Goal: Information Seeking & Learning: Learn about a topic

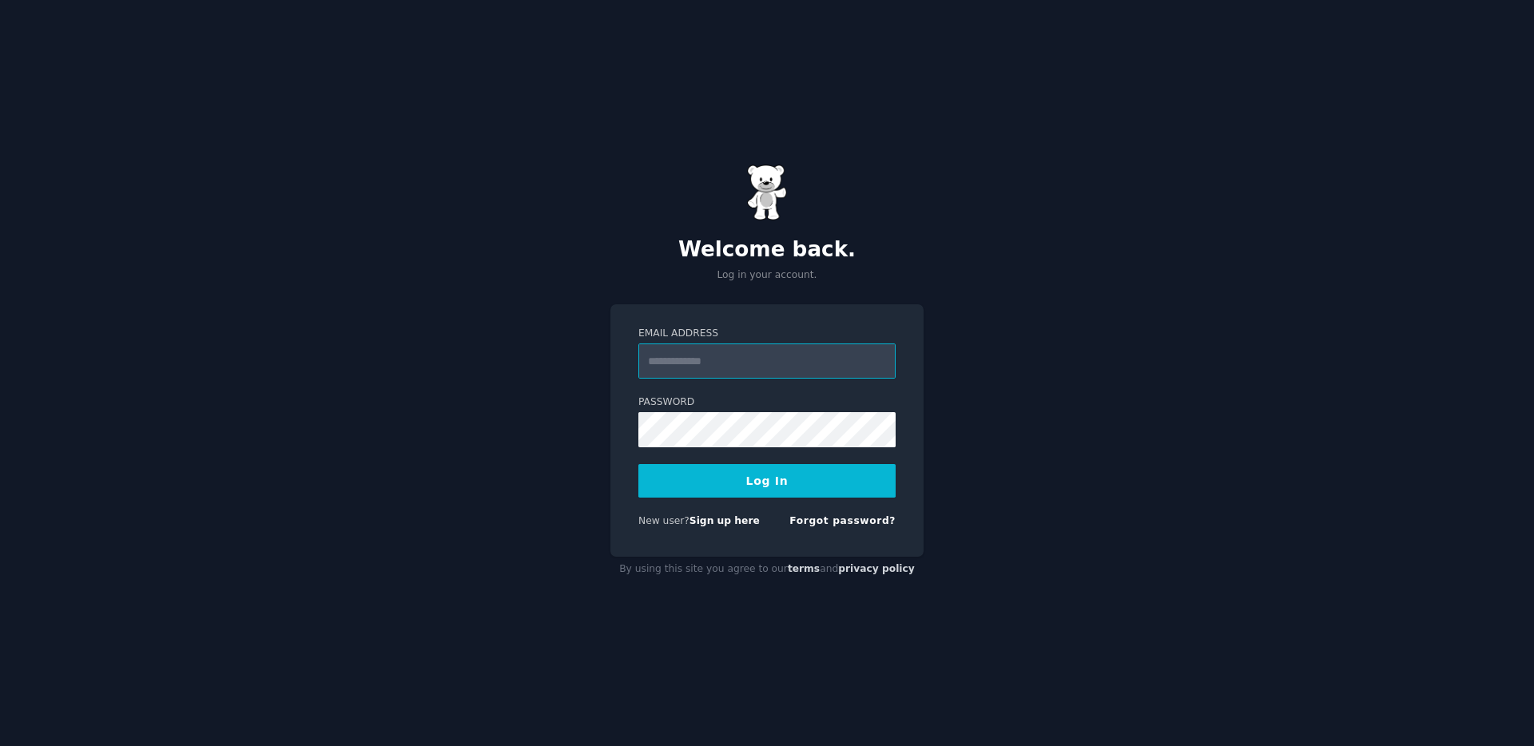
click at [802, 354] on input "Email Address" at bounding box center [767, 361] width 257 height 35
click at [685, 368] on input "Email Address" at bounding box center [767, 361] width 257 height 35
type input "**********"
click at [639, 464] on button "Log In" at bounding box center [767, 481] width 257 height 34
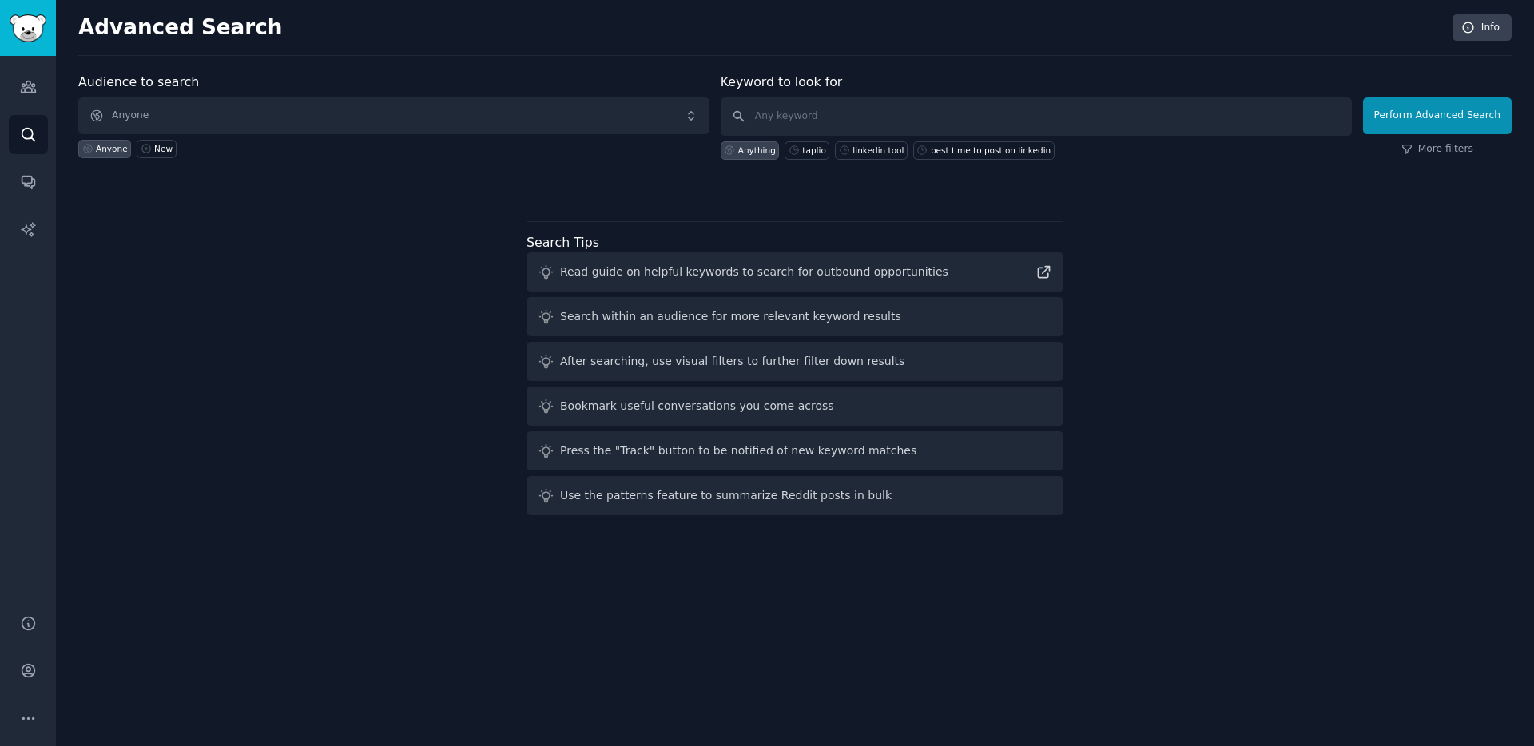
click at [21, 650] on div "Help Account More" at bounding box center [28, 670] width 56 height 151
click at [29, 669] on icon "Sidebar" at bounding box center [28, 671] width 13 height 13
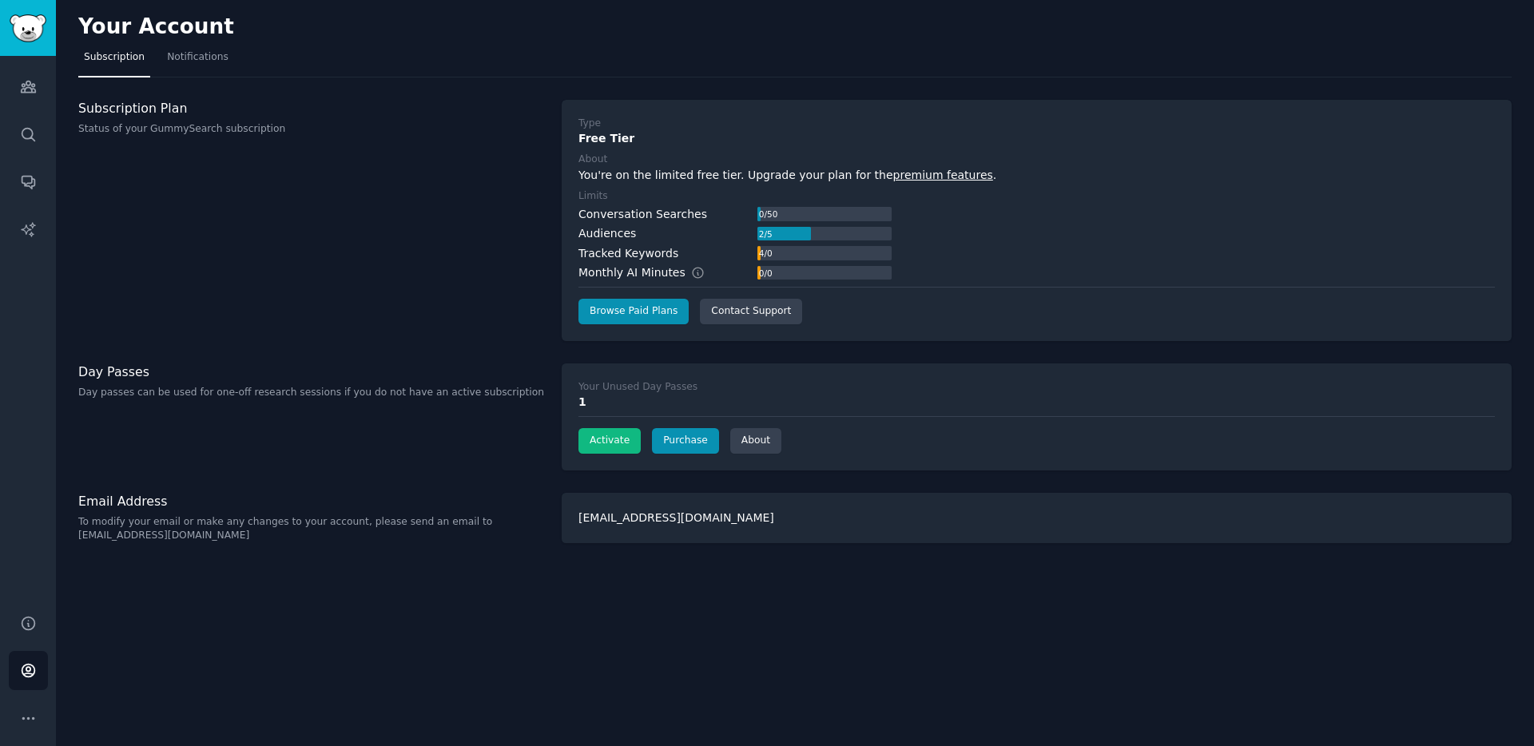
click at [970, 648] on div "Your Account Subscription Notifications Subscription Plan Status of your GummyS…" at bounding box center [795, 373] width 1478 height 746
click at [11, 81] on link "Audiences" at bounding box center [28, 86] width 39 height 39
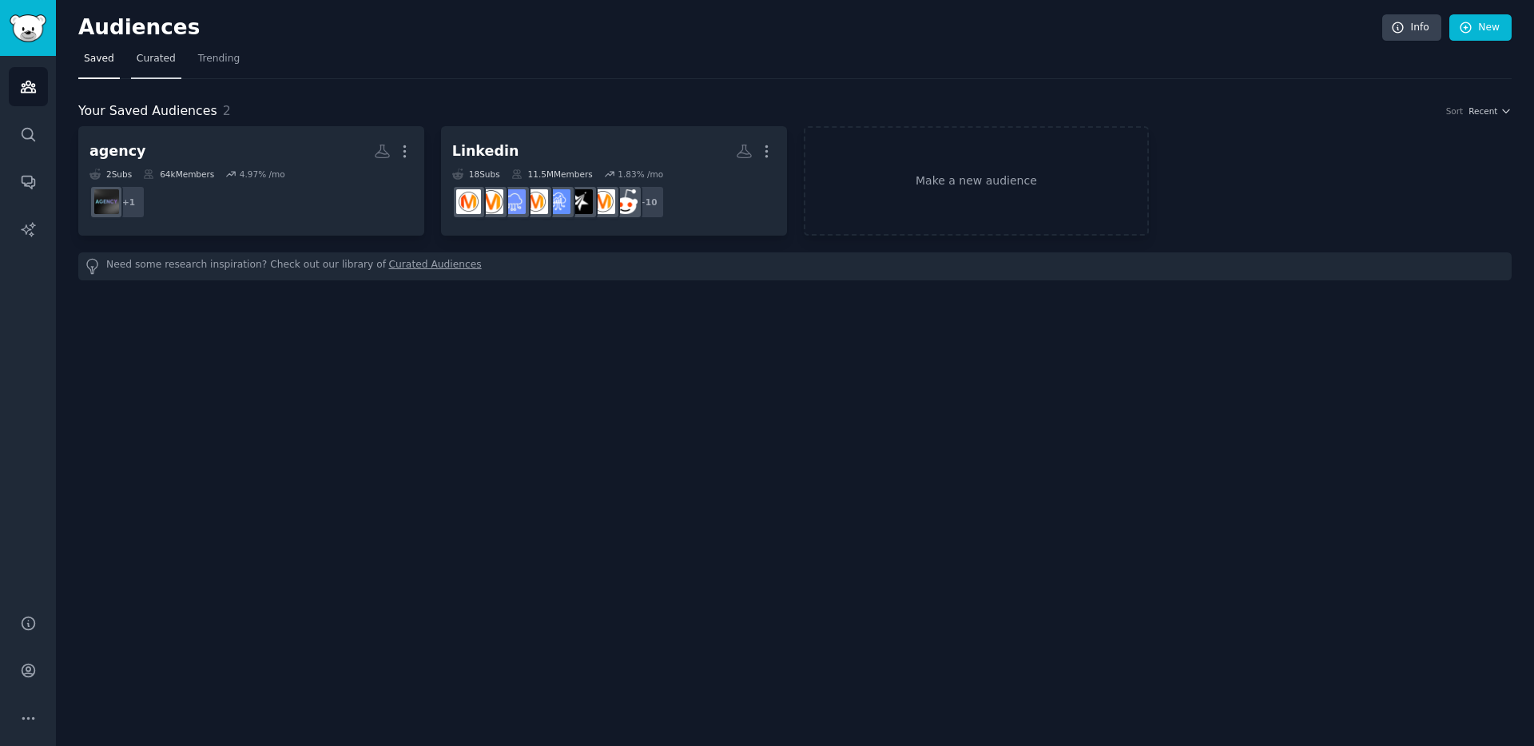
click at [160, 59] on span "Curated" at bounding box center [156, 59] width 39 height 14
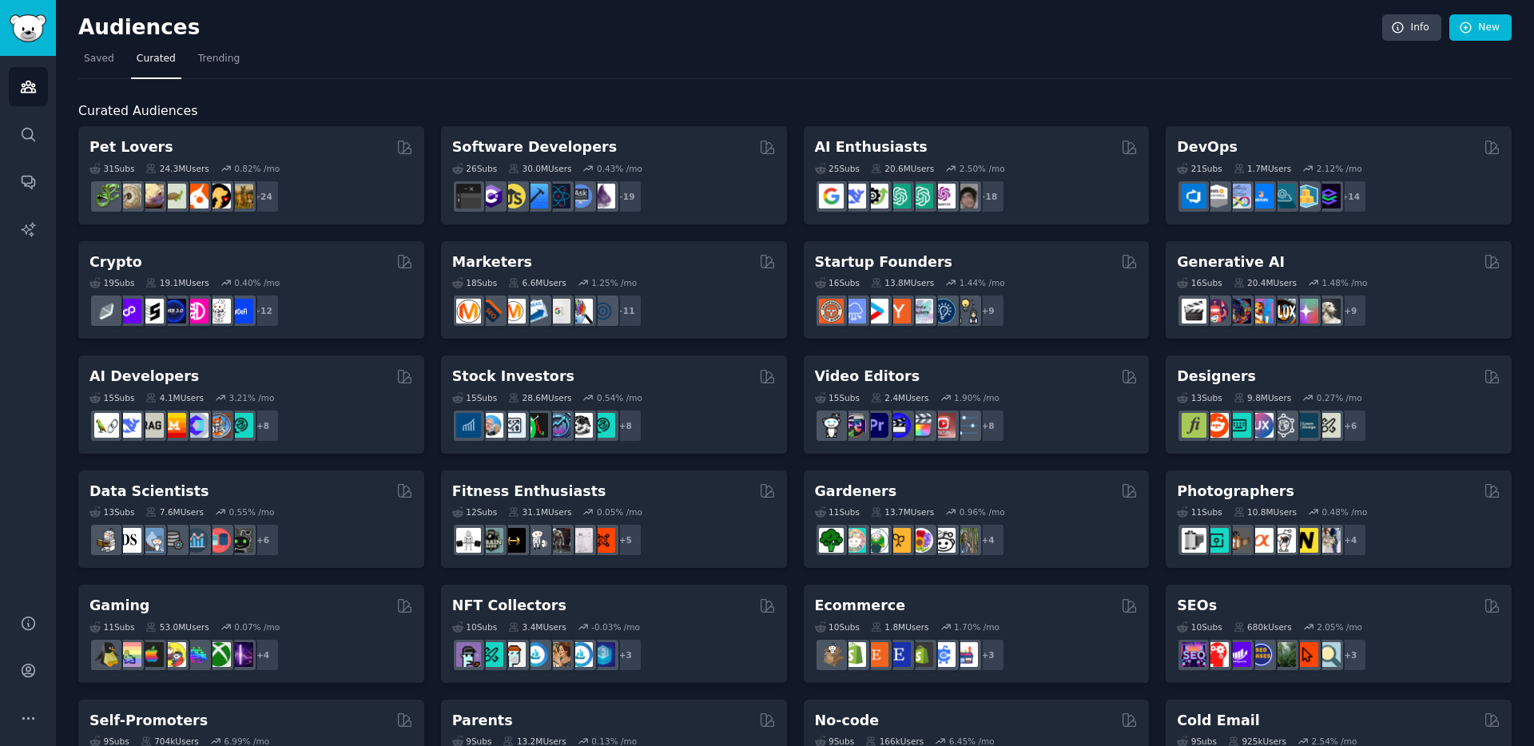
click at [589, 38] on h2 "Audiences" at bounding box center [730, 28] width 1304 height 26
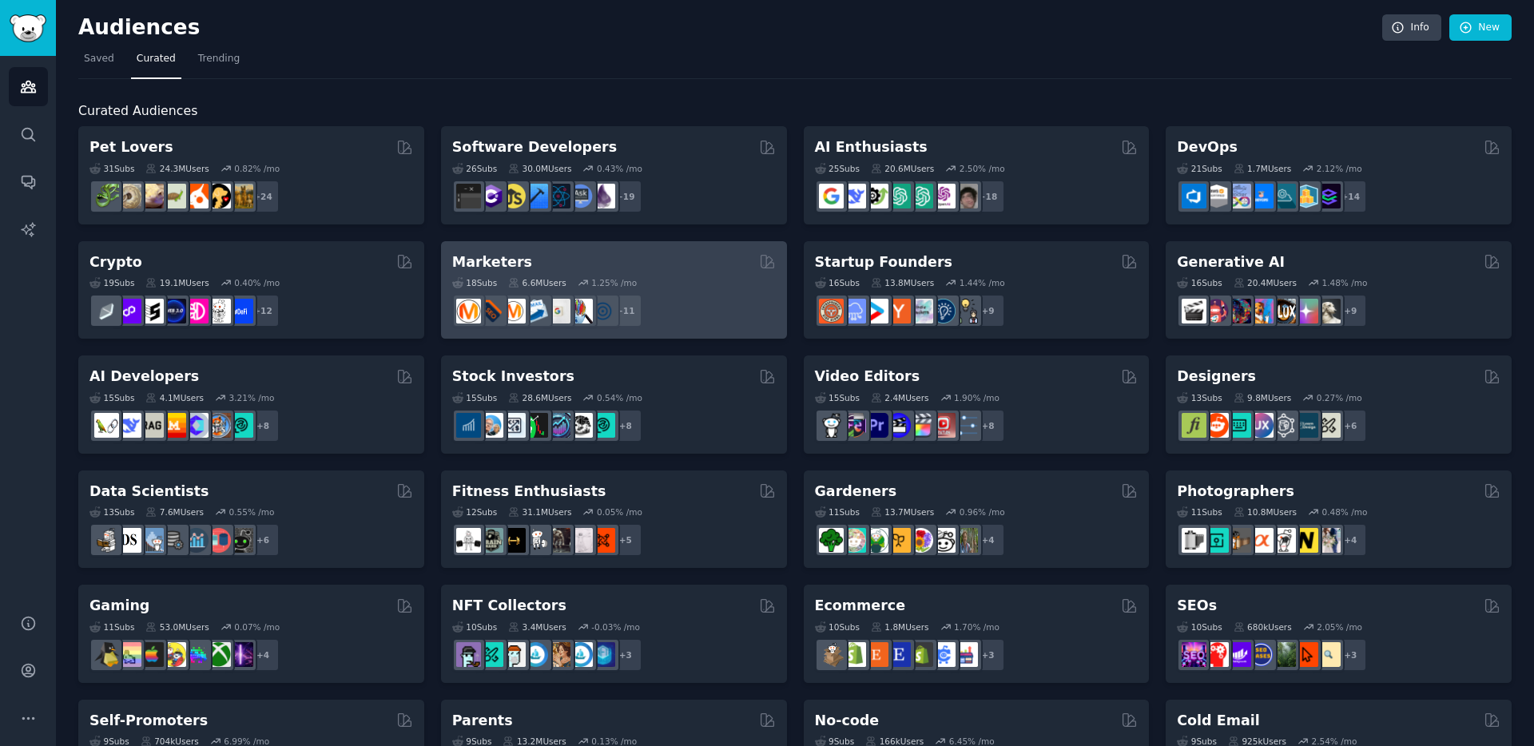
click at [660, 256] on div "Marketers" at bounding box center [614, 263] width 324 height 20
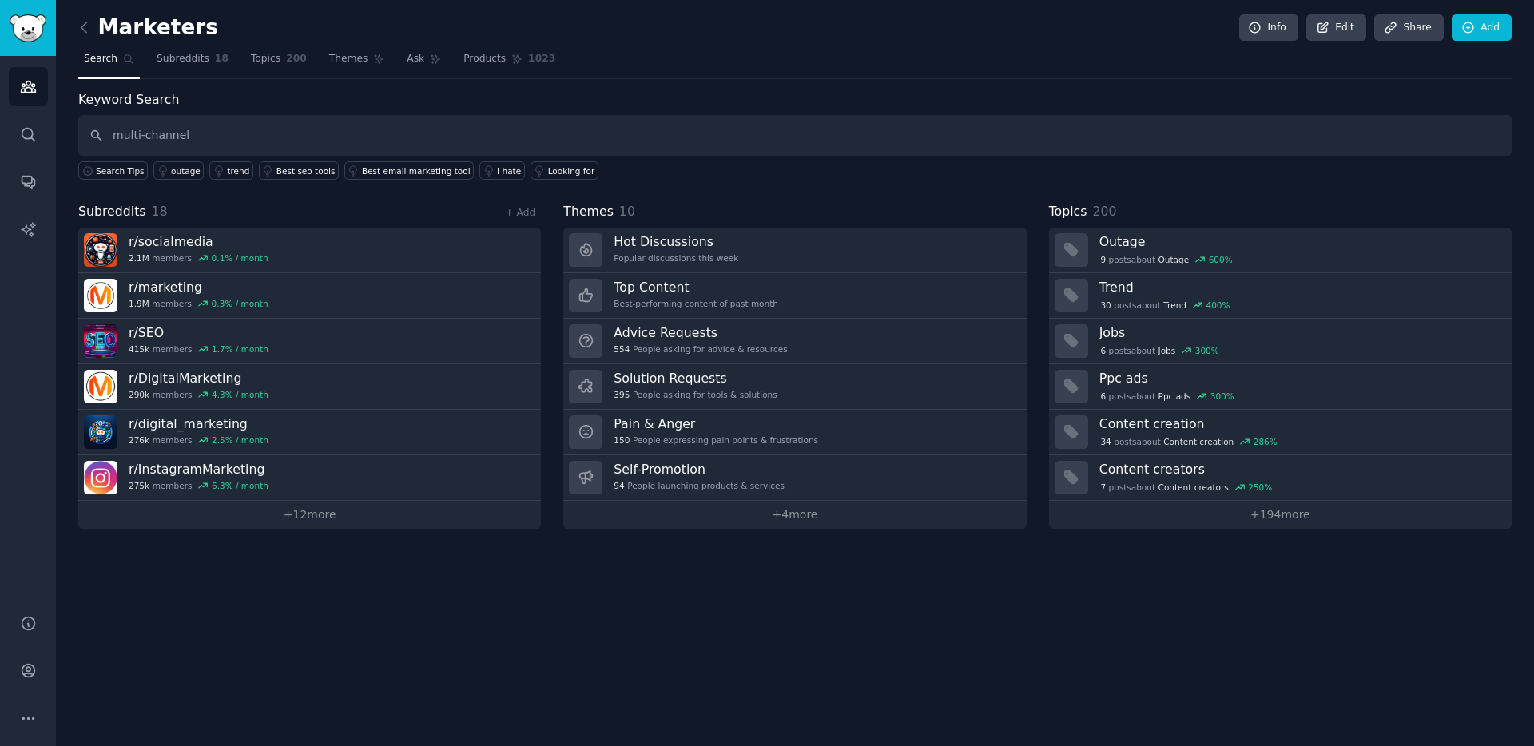
type input "multi-channel"
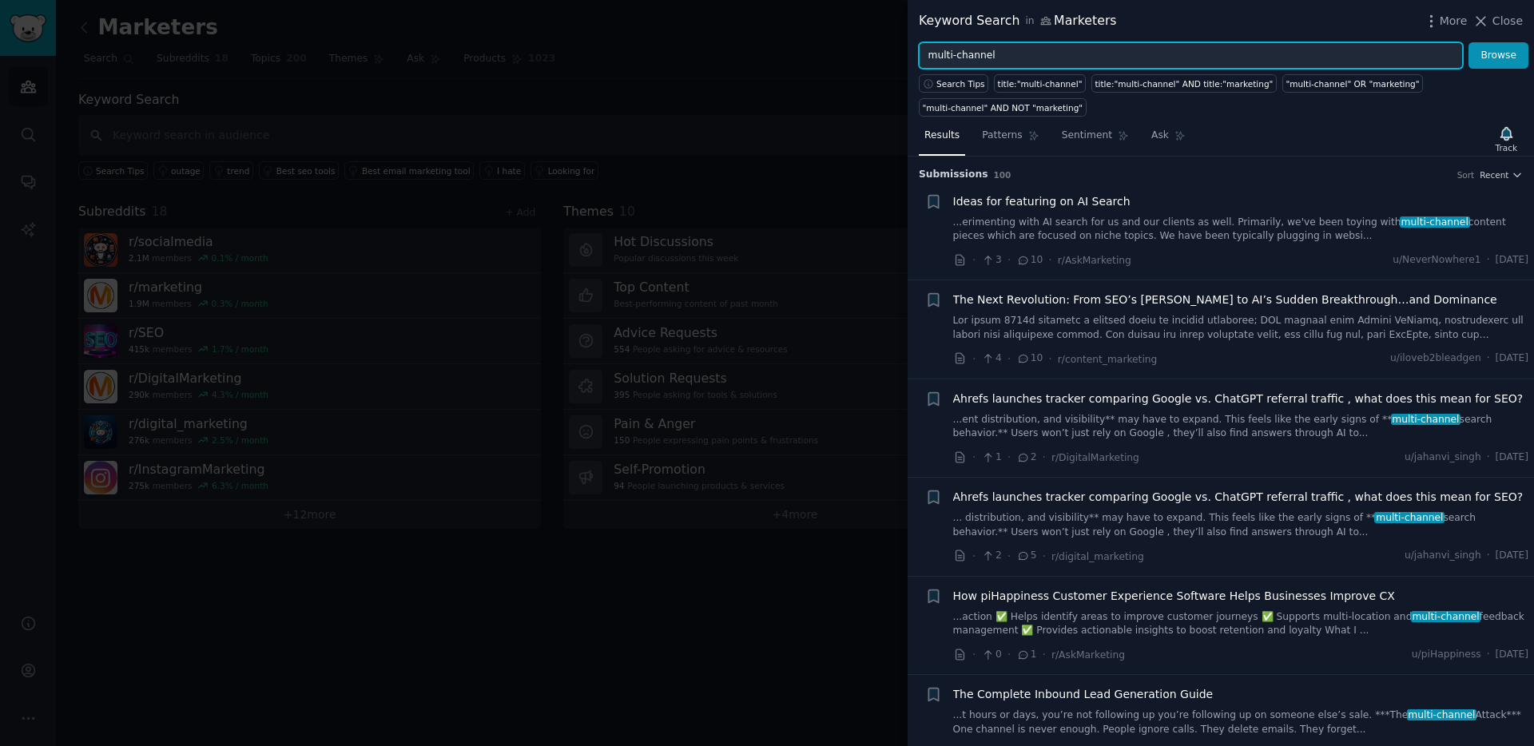
click at [1166, 46] on input "multi-channel" at bounding box center [1191, 55] width 544 height 27
click at [1469, 42] on button "Browse" at bounding box center [1499, 55] width 60 height 27
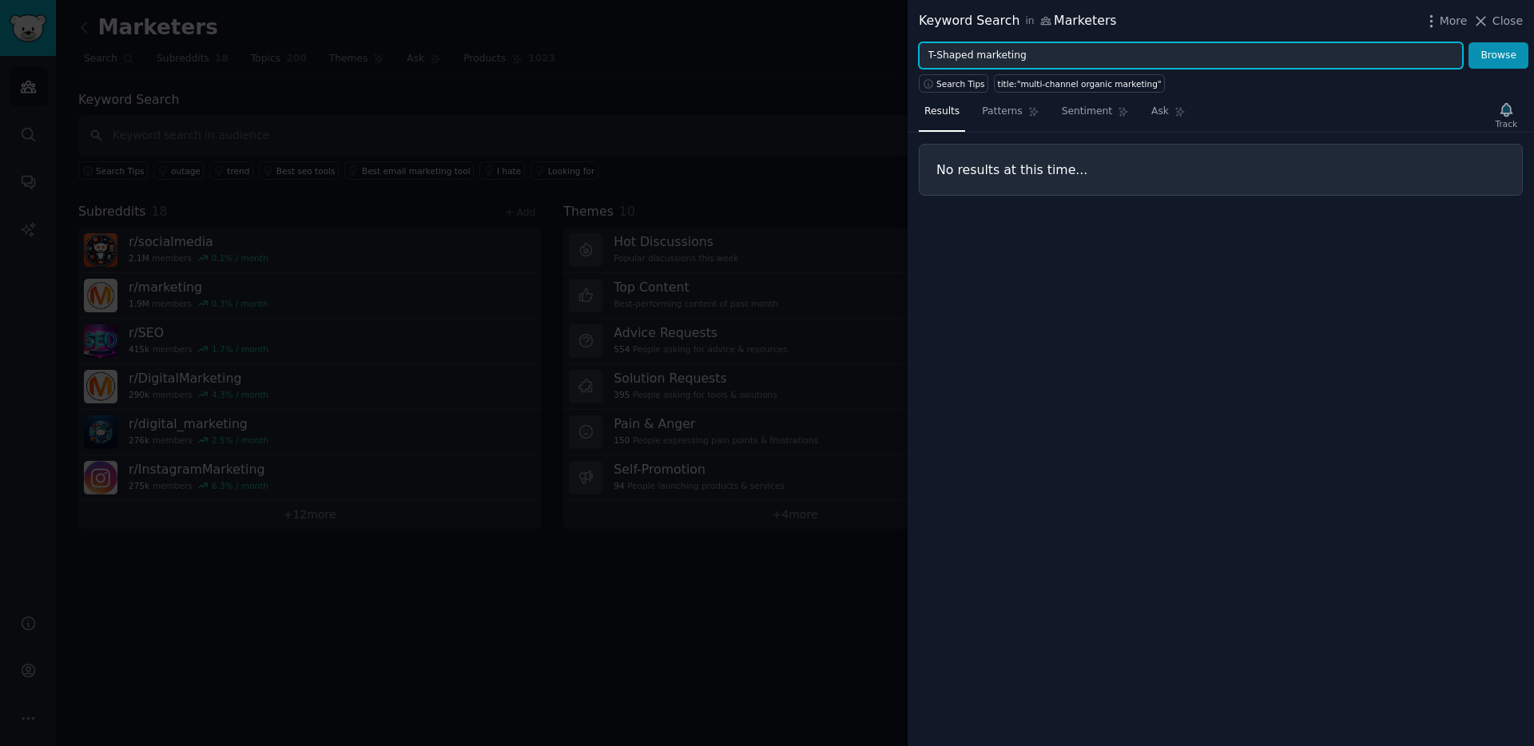
type input "T-Shaped marketing"
click at [1469, 42] on button "Browse" at bounding box center [1499, 55] width 60 height 27
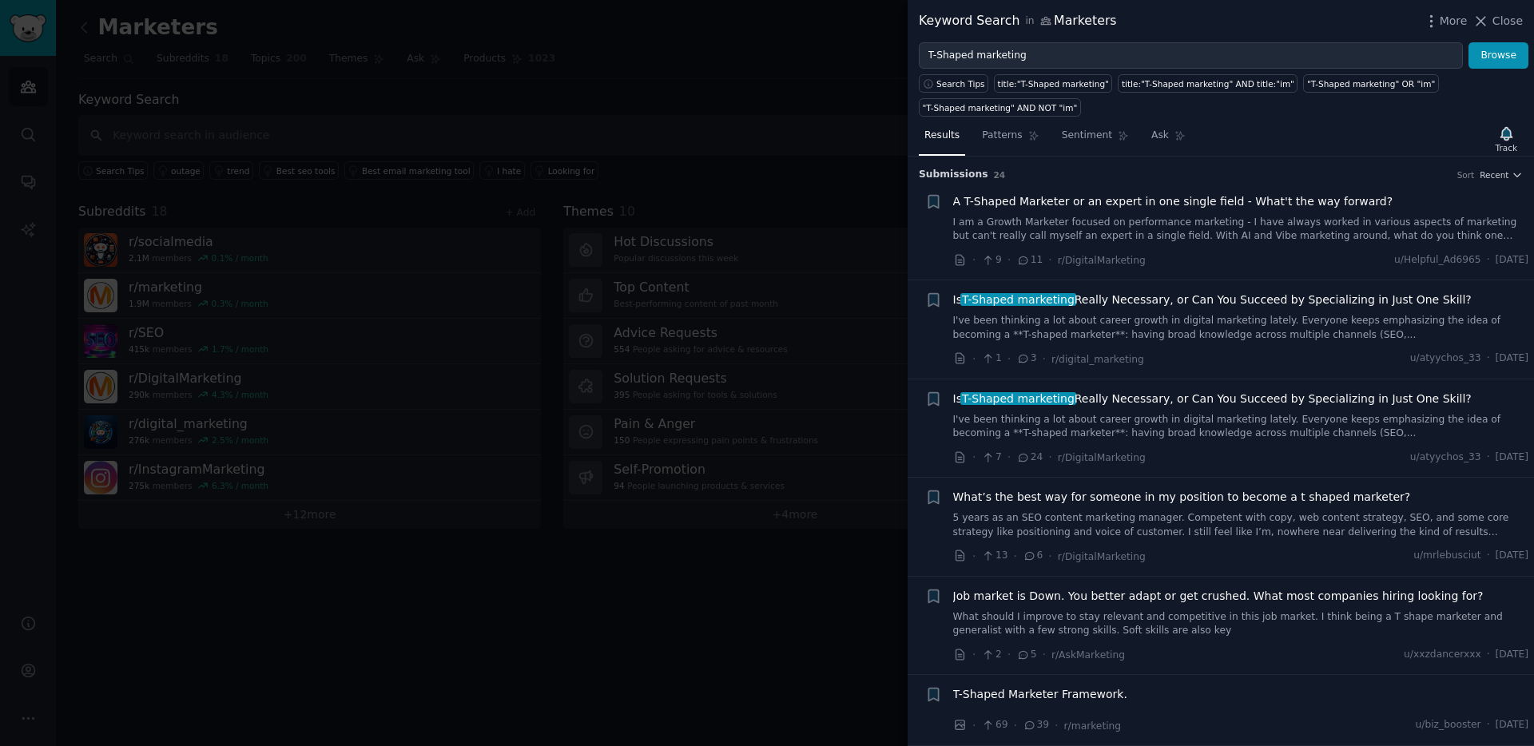
click at [571, 64] on div at bounding box center [767, 373] width 1534 height 746
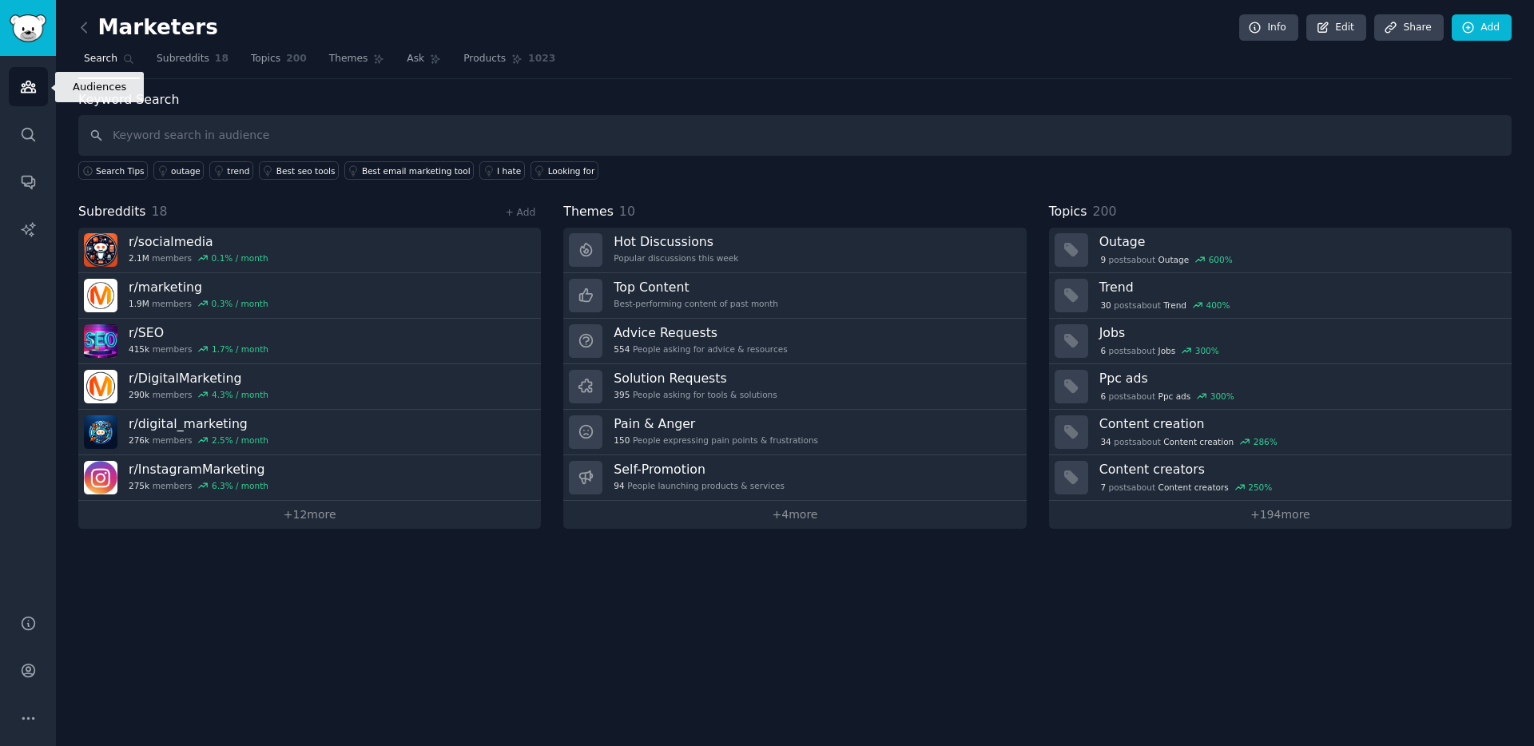
click at [27, 86] on icon "Sidebar" at bounding box center [28, 86] width 17 height 17
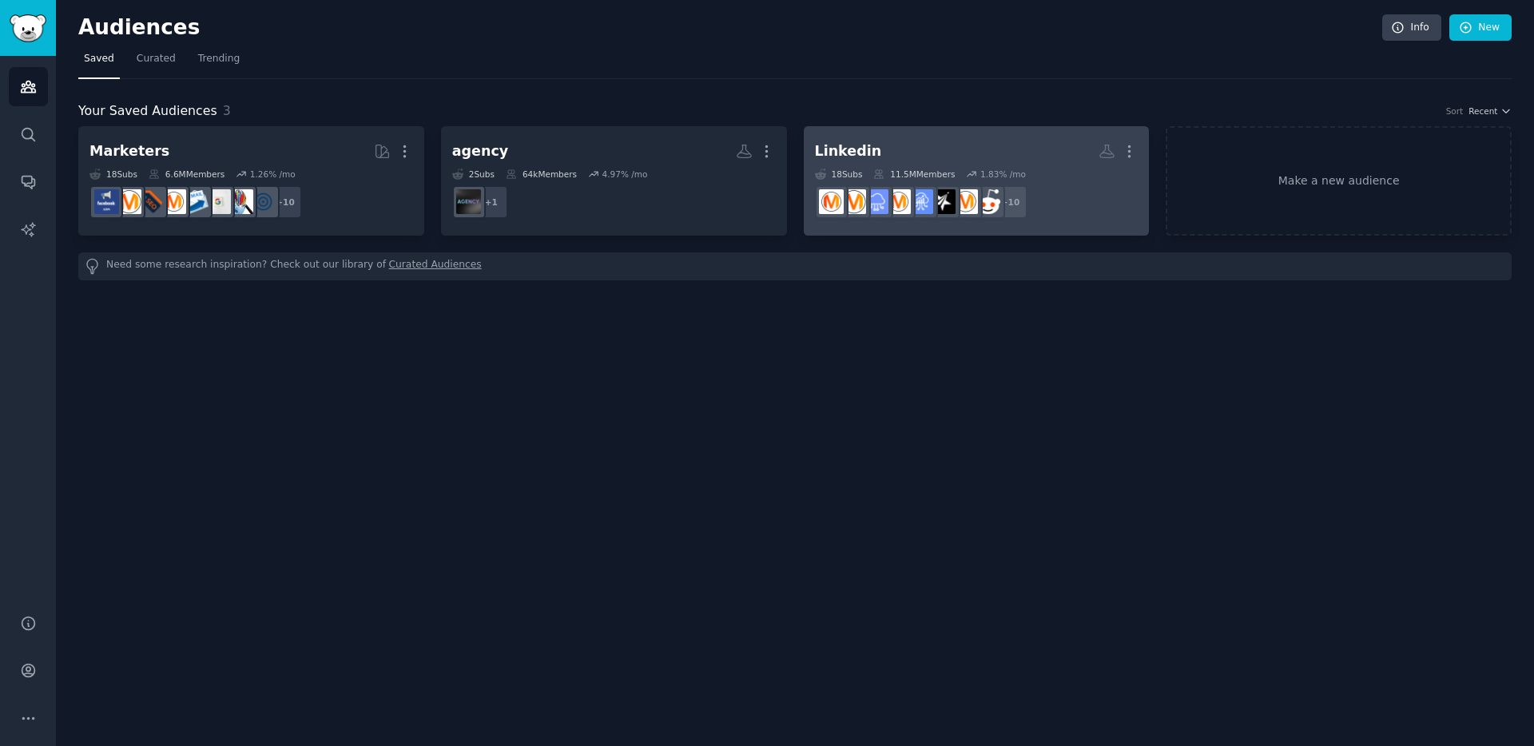
click at [926, 133] on link "Linkedin More 18 Sub s 11.5M Members 1.83 % /mo + 10" at bounding box center [977, 180] width 346 height 109
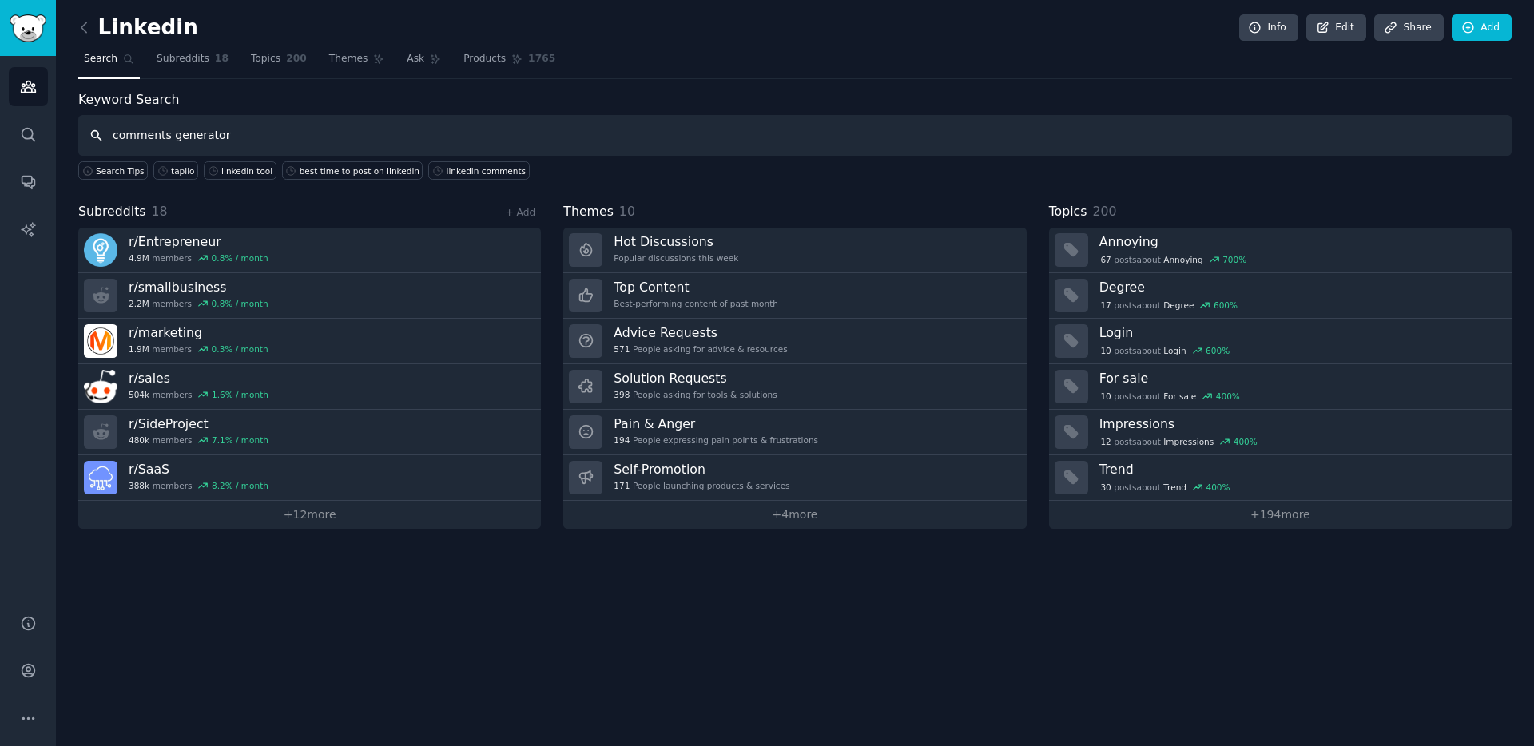
type input "comments generator"
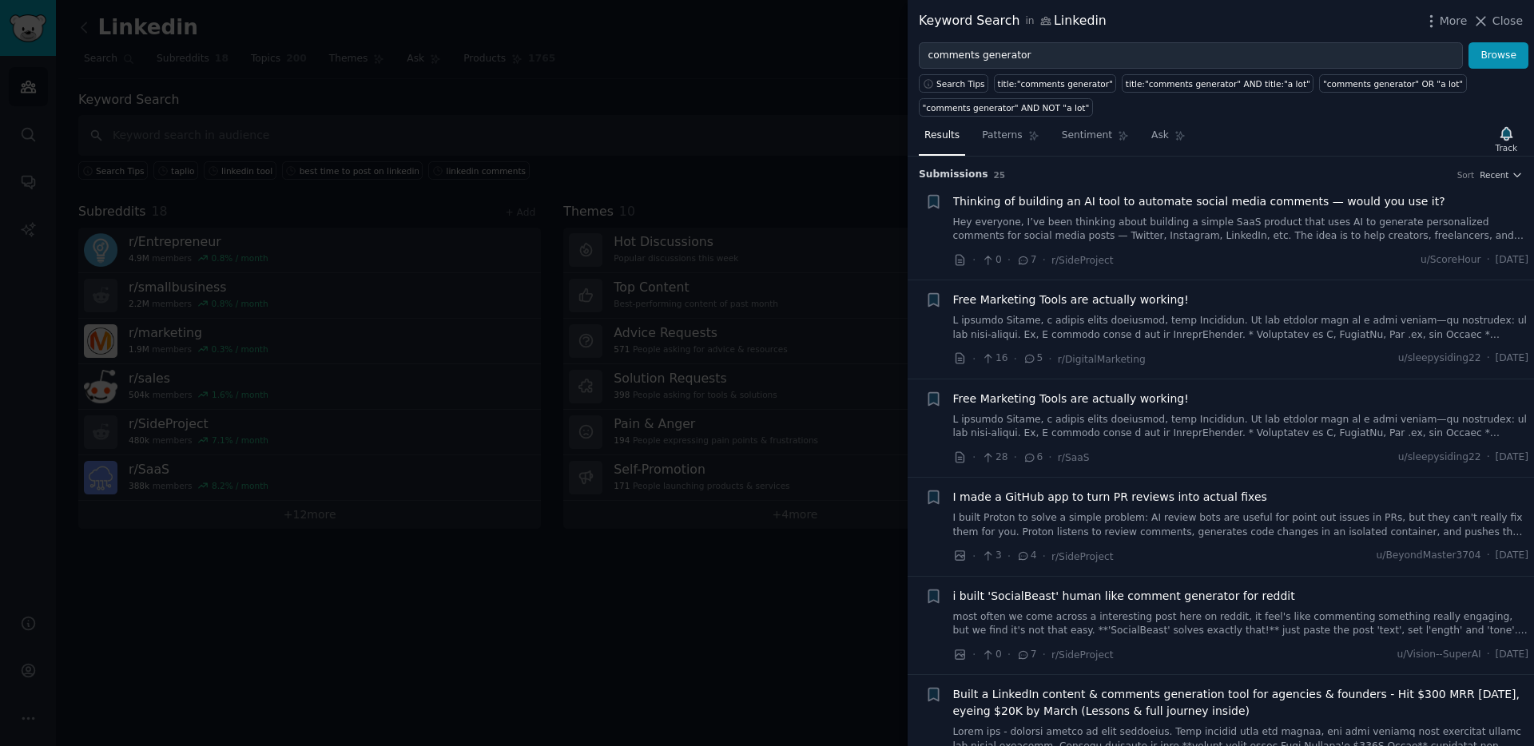
click at [860, 81] on div at bounding box center [767, 373] width 1534 height 746
